Goal: Transaction & Acquisition: Purchase product/service

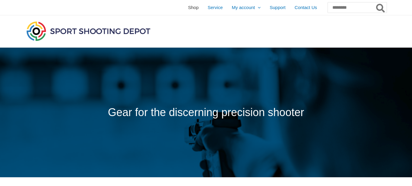
click at [188, 9] on span "Shop" at bounding box center [193, 7] width 11 height 15
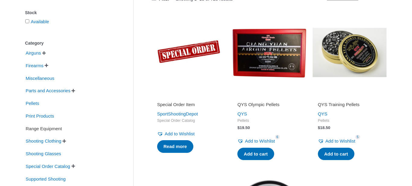
scroll to position [113, 0]
click at [57, 129] on span "Range Equipment" at bounding box center [43, 129] width 37 height 10
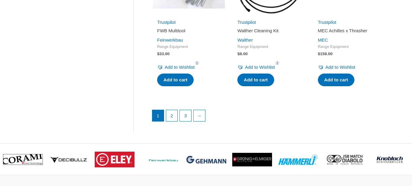
scroll to position [887, 0]
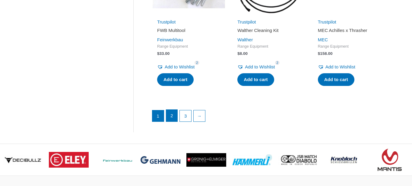
click at [172, 113] on link "2" at bounding box center [171, 116] width 11 height 12
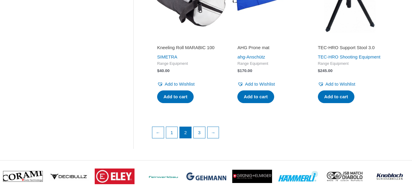
scroll to position [866, 0]
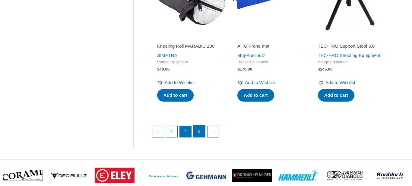
click at [201, 138] on link "3" at bounding box center [199, 132] width 11 height 12
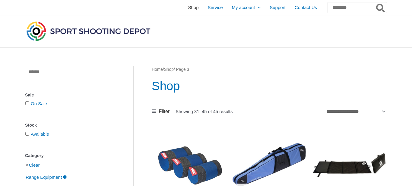
click at [188, 8] on span "Shop" at bounding box center [193, 7] width 11 height 15
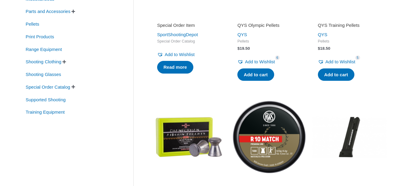
scroll to position [194, 0]
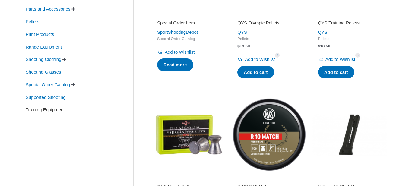
click at [60, 111] on span "Training Equipment" at bounding box center [45, 110] width 40 height 10
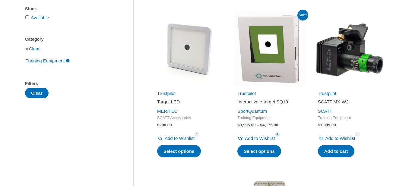
scroll to position [113, 0]
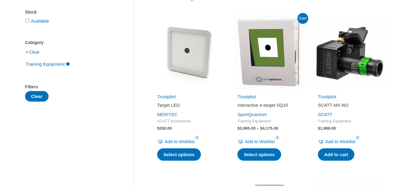
click at [256, 105] on h2 "Interactive e-target SQ10" at bounding box center [269, 105] width 63 height 6
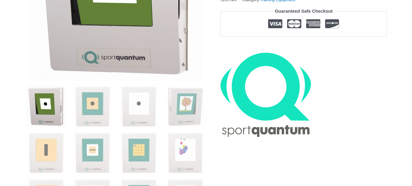
scroll to position [184, 0]
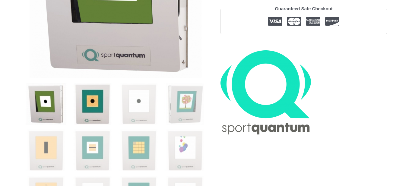
click at [85, 99] on img at bounding box center [93, 104] width 42 height 42
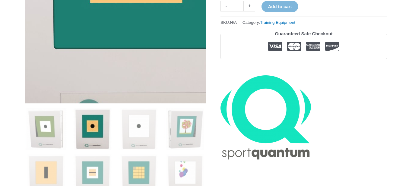
scroll to position [160, 0]
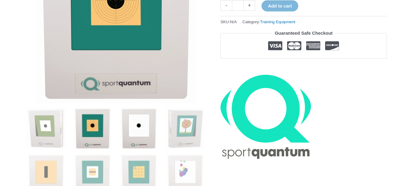
click at [136, 124] on img at bounding box center [139, 129] width 42 height 42
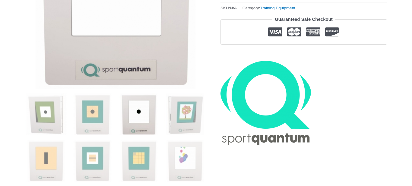
scroll to position [181, 0]
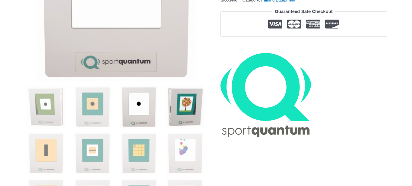
click at [190, 108] on img at bounding box center [185, 107] width 42 height 42
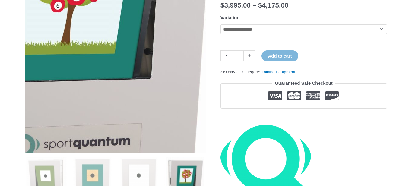
scroll to position [0, 0]
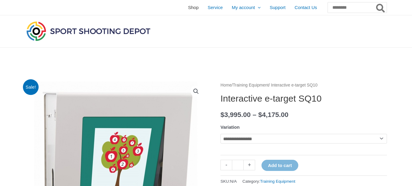
click at [188, 8] on span "Shop" at bounding box center [193, 7] width 11 height 15
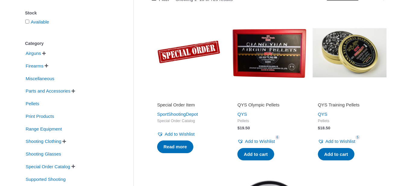
scroll to position [117, 0]
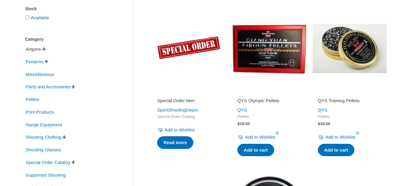
click at [38, 50] on span "Airguns" at bounding box center [33, 49] width 17 height 10
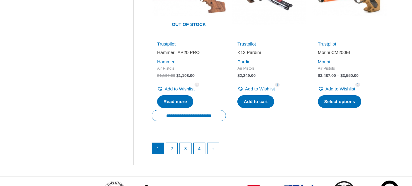
scroll to position [895, 0]
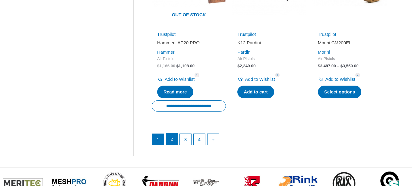
click at [171, 133] on link "2" at bounding box center [171, 139] width 11 height 12
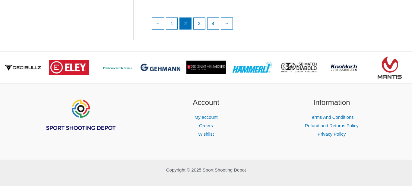
scroll to position [975, 0]
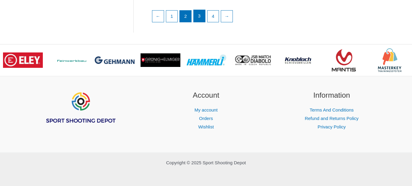
click at [201, 16] on link "3" at bounding box center [199, 16] width 11 height 12
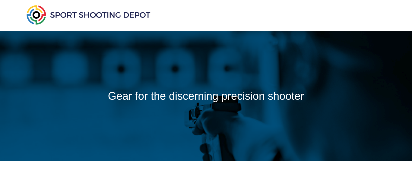
scroll to position [16, 0]
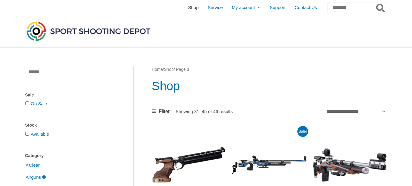
click at [188, 8] on span "Shop" at bounding box center [193, 7] width 11 height 15
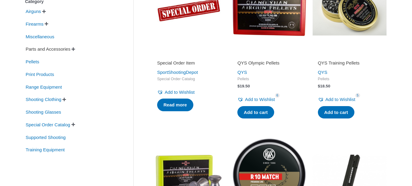
scroll to position [155, 0]
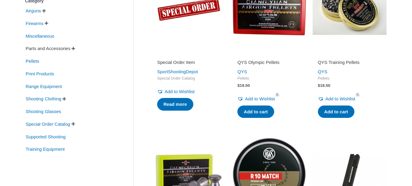
click at [69, 49] on span "Parts and Accessories" at bounding box center [48, 48] width 46 height 10
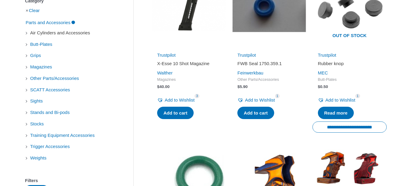
click at [65, 34] on span "Air Cylinders and Accessories" at bounding box center [60, 33] width 61 height 10
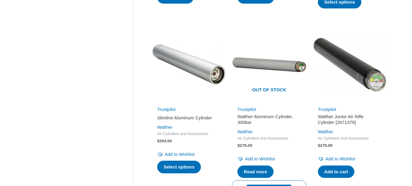
scroll to position [448, 0]
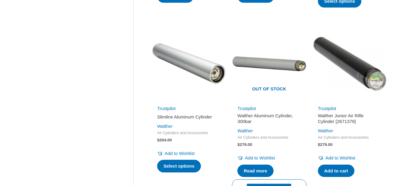
click at [365, 64] on img at bounding box center [350, 64] width 74 height 74
